Goal: Task Accomplishment & Management: Use online tool/utility

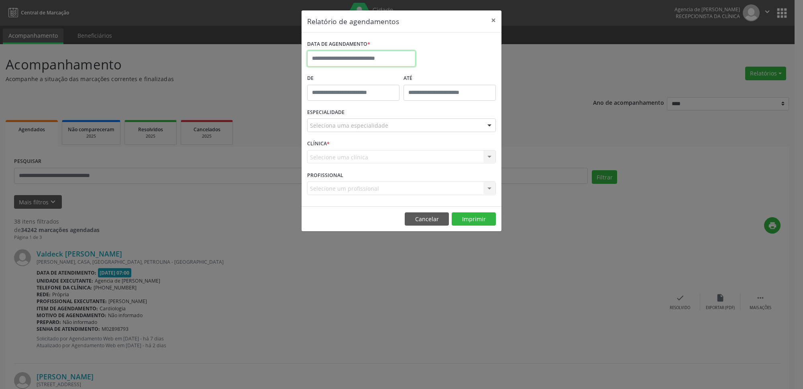
click at [333, 56] on input "text" at bounding box center [361, 59] width 108 height 16
click at [366, 101] on span "3" at bounding box center [370, 101] width 16 height 16
type input "**********"
click at [366, 101] on span "3" at bounding box center [370, 101] width 16 height 16
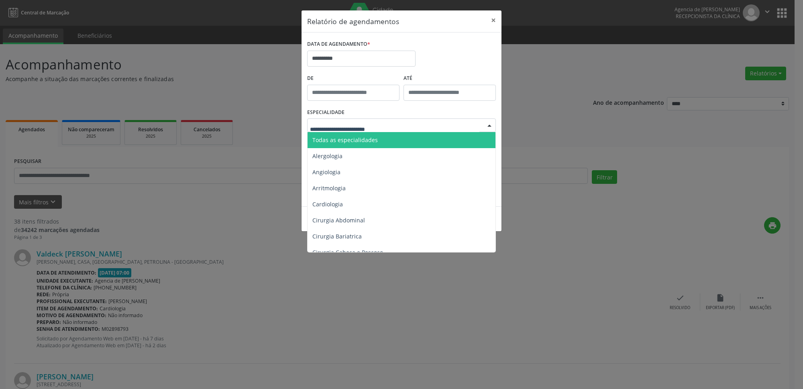
click at [365, 124] on div at bounding box center [401, 126] width 189 height 14
click at [359, 140] on span "Todas as especialidades" at bounding box center [345, 140] width 65 height 8
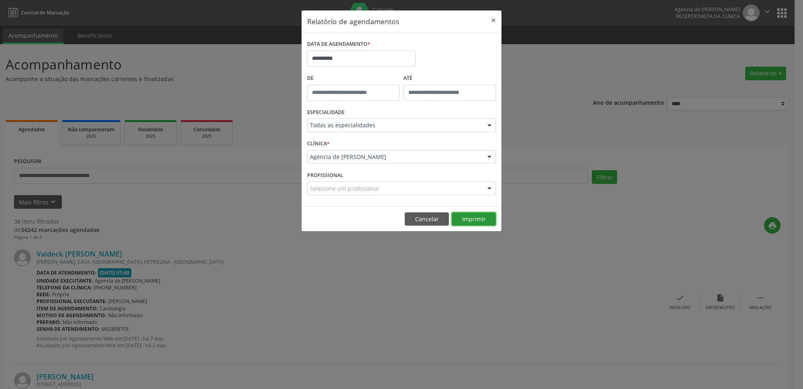
click at [470, 221] on button "Imprimir" at bounding box center [474, 220] width 44 height 14
click at [360, 55] on input "**********" at bounding box center [361, 59] width 108 height 16
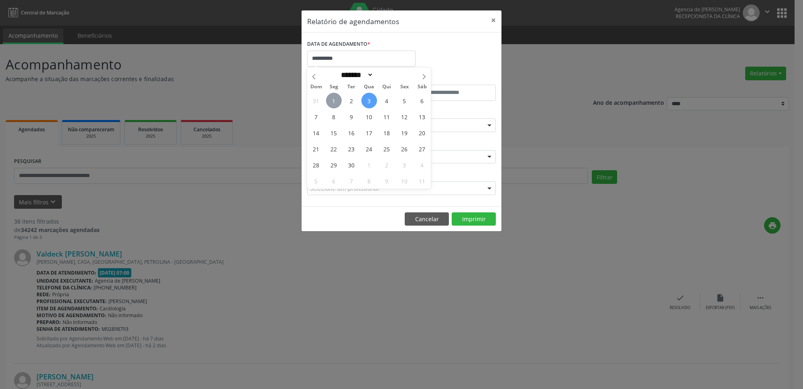
click at [335, 98] on span "1" at bounding box center [334, 101] width 16 height 16
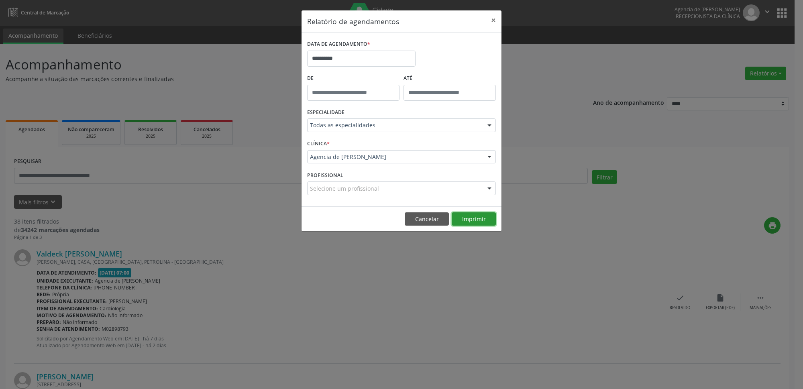
click at [475, 221] on button "Imprimir" at bounding box center [474, 220] width 44 height 14
click at [458, 219] on button "Imprimir" at bounding box center [474, 220] width 44 height 14
